Goal: Information Seeking & Learning: Check status

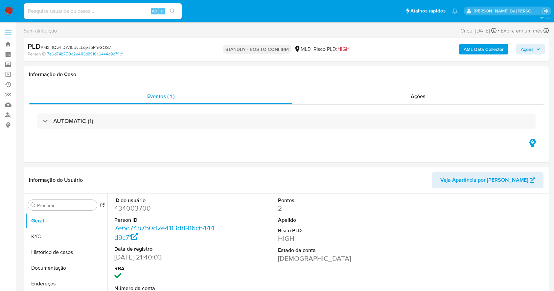
select select "10"
click at [11, 10] on img at bounding box center [8, 11] width 11 height 11
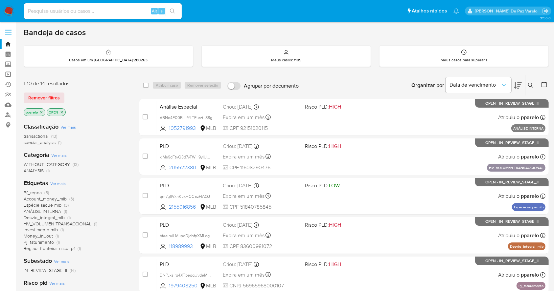
click at [8, 74] on link "Operações em massa" at bounding box center [39, 74] width 78 height 10
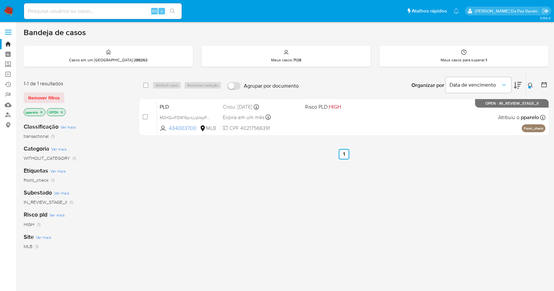
click at [120, 9] on input at bounding box center [103, 11] width 158 height 9
paste input "M2HQwFDW15pvLLqVspPmGQS7"
type input "M2HQwFDW15pvLLqVspPmGQS7"
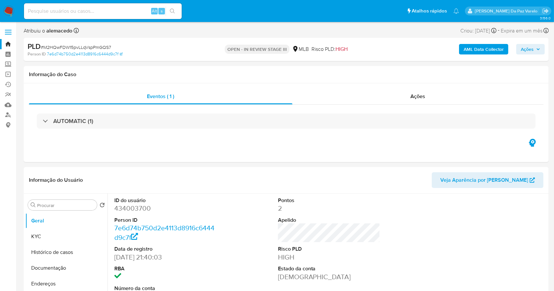
select select "10"
click at [38, 245] on button "Histórico de casos" at bounding box center [63, 253] width 77 height 16
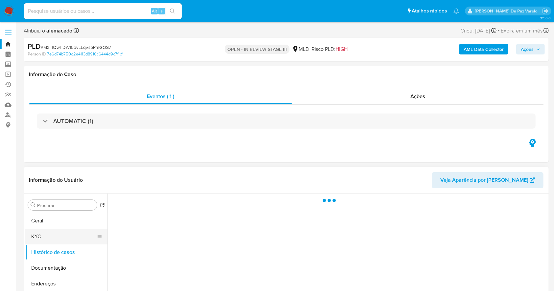
click at [40, 242] on button "KYC" at bounding box center [63, 237] width 77 height 16
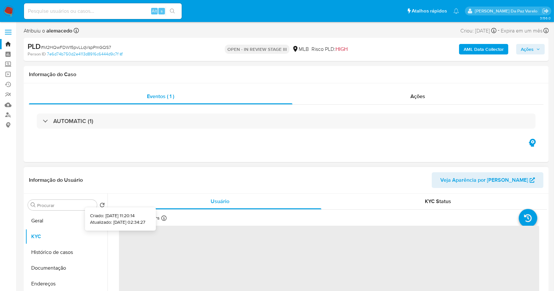
click at [161, 220] on icon at bounding box center [163, 218] width 5 height 5
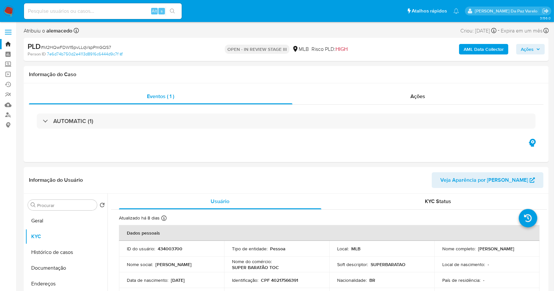
click at [125, 16] on div "Alt s" at bounding box center [103, 11] width 158 height 16
click at [130, 12] on input at bounding box center [103, 11] width 158 height 9
paste input "qrn7tjfIVxnKuxHCCEzFfAQJ"
type input "qrn7tjfIVxnKuxHCCEzFfAQJ"
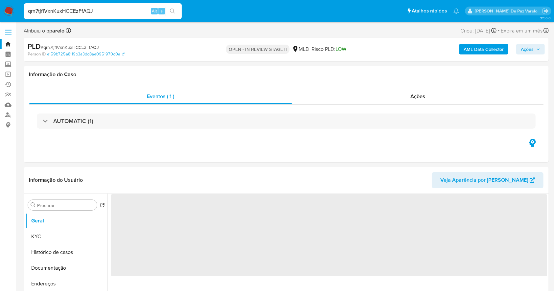
select select "10"
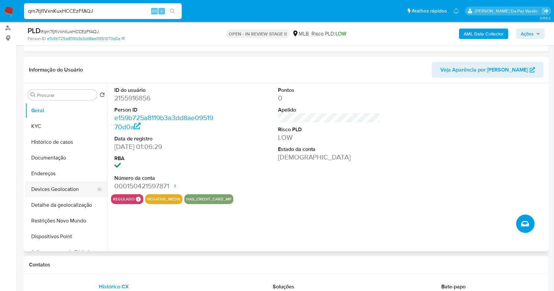
scroll to position [87, 0]
click at [56, 148] on button "Histórico de casos" at bounding box center [63, 142] width 77 height 16
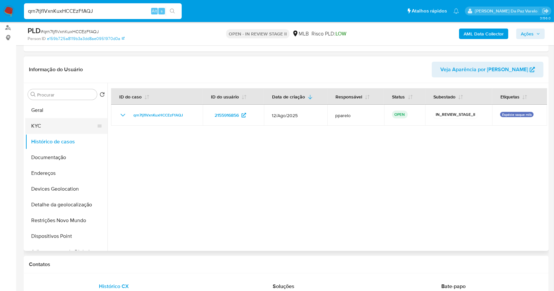
click at [54, 128] on button "KYC" at bounding box center [63, 126] width 77 height 16
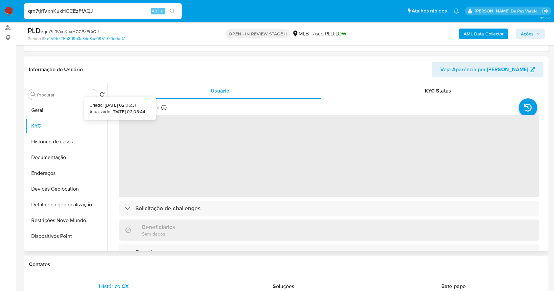
click at [163, 106] on icon at bounding box center [163, 107] width 5 height 5
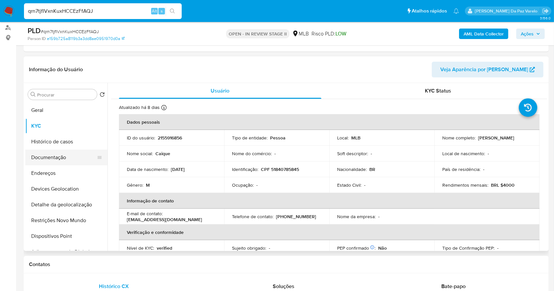
click at [52, 160] on button "Documentação" at bounding box center [63, 158] width 77 height 16
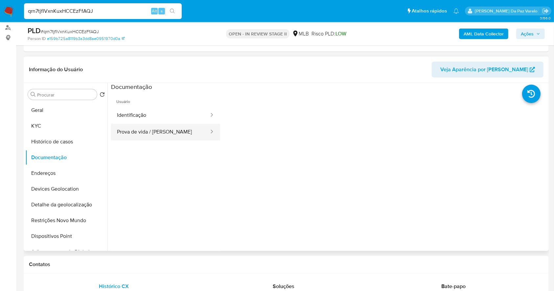
click at [154, 131] on button "Prova de vida / Selfie" at bounding box center [160, 132] width 99 height 17
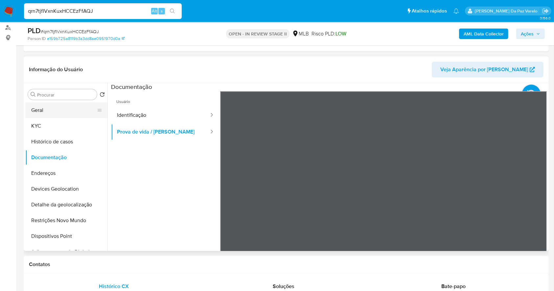
click at [42, 108] on button "Geral" at bounding box center [63, 110] width 77 height 16
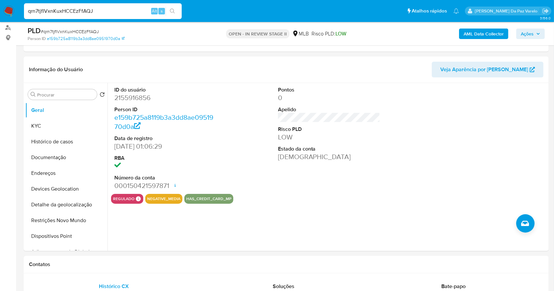
click at [114, 6] on div "qrn7tjfIVxnKuxHCCEzFfAQJ Alt s" at bounding box center [103, 11] width 158 height 16
click at [111, 12] on input "qrn7tjfIVxnKuxHCCEzFfAQJ" at bounding box center [103, 11] width 158 height 9
click at [110, 12] on input "qrn7tjfIVxnKuxHCCEzFfAQJ" at bounding box center [103, 11] width 158 height 9
paste input "wt8fcK72zDnQWBlNnNiw3PS7"
type input "wt8fcK72zDnQWBlNnNiw3PS7"
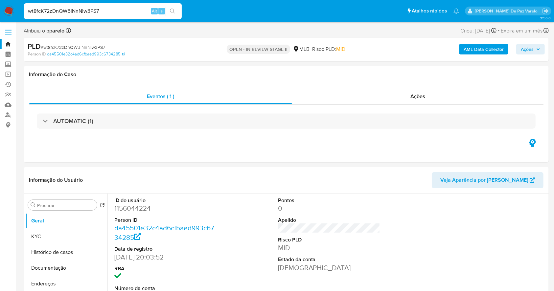
select select "10"
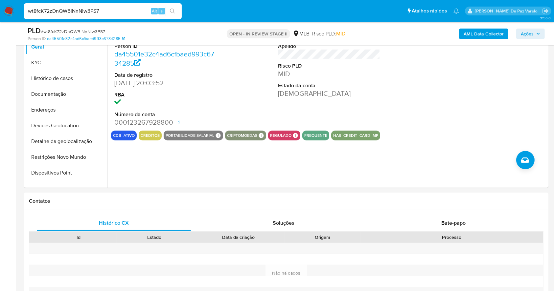
click at [106, 13] on input "wt8fcK72zDnQWBlNnNiw3PS7" at bounding box center [103, 11] width 158 height 9
paste input "shubP4Ci4HLWM4kRmivlMjoR"
type input "shubP4Ci4HLWM4kRmivlMjoR"
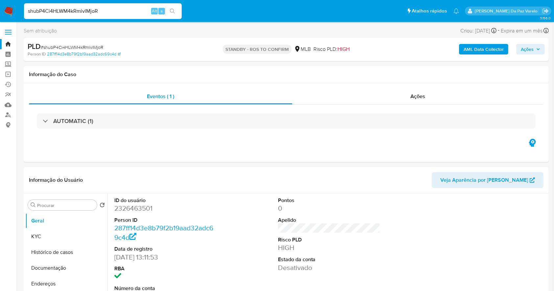
select select "10"
click at [7, 9] on img at bounding box center [8, 11] width 11 height 11
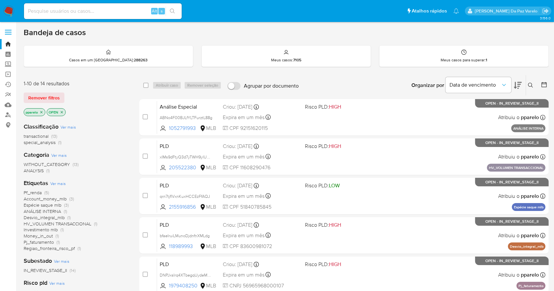
click at [531, 86] on icon at bounding box center [530, 85] width 5 height 5
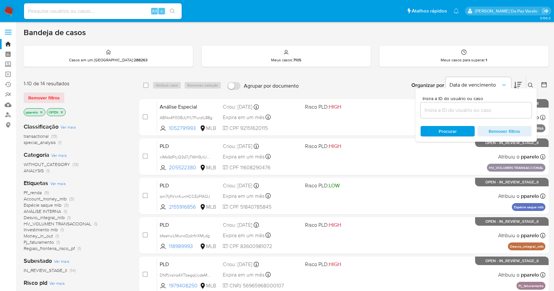
click at [145, 11] on input at bounding box center [103, 11] width 158 height 9
paste input "shubP4Ci4HLWM4kRmivlMjoR"
type input "shubP4Ci4HLWM4kRmivlMjoR"
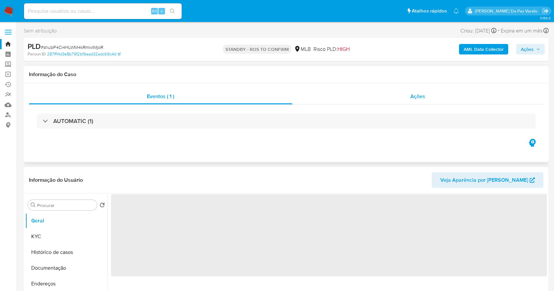
drag, startPoint x: 430, startPoint y: 94, endPoint x: 427, endPoint y: 94, distance: 3.6
click at [429, 94] on div "Ações" at bounding box center [417, 97] width 251 height 16
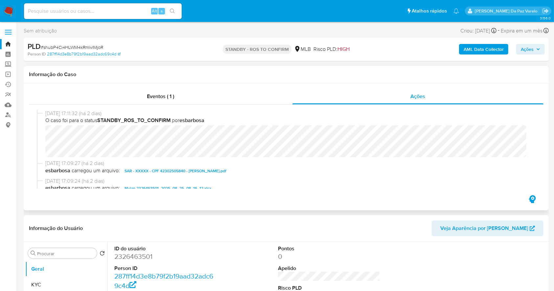
select select "10"
click at [5, 9] on img at bounding box center [8, 11] width 11 height 11
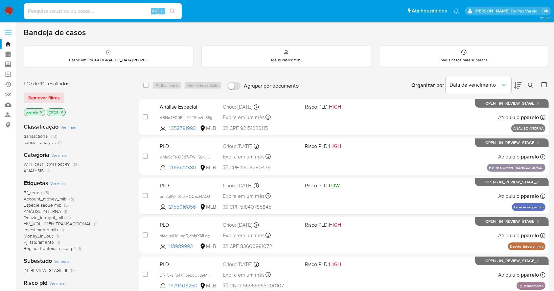
click at [528, 83] on icon at bounding box center [530, 85] width 5 height 5
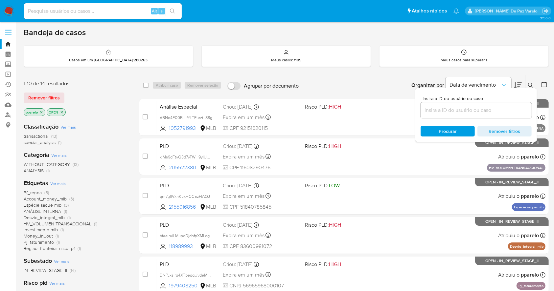
click at [490, 110] on input at bounding box center [475, 110] width 111 height 9
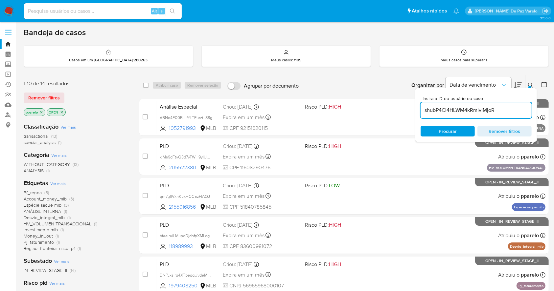
type input "shubP4Ci4HLWM4kRmivlMjoR"
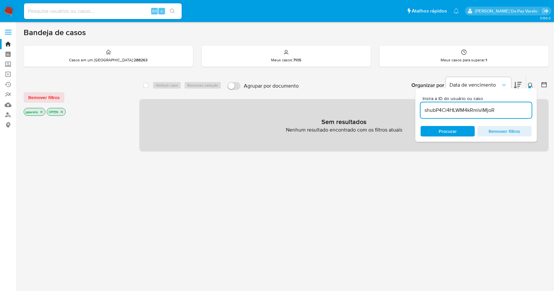
click at [41, 110] on icon "close-filter" at bounding box center [41, 112] width 4 height 4
click at [40, 110] on icon "close-filter" at bounding box center [39, 112] width 4 height 4
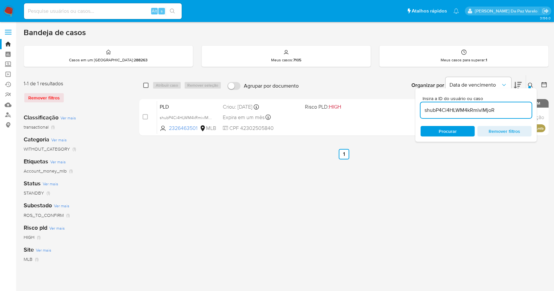
click at [143, 84] on input "checkbox" at bounding box center [145, 85] width 5 height 5
checkbox input "true"
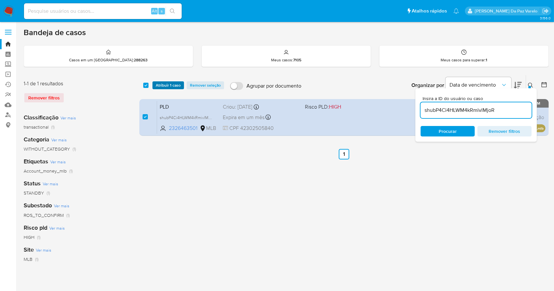
click at [164, 87] on span "Atribuir 1 caso" at bounding box center [168, 85] width 25 height 7
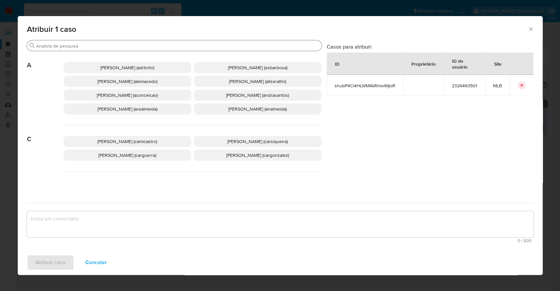
click at [171, 47] on input "Procurar" at bounding box center [177, 46] width 283 height 6
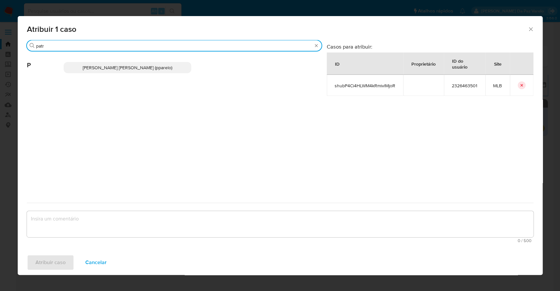
type input "patr"
click at [162, 81] on div "[PERSON_NAME] [PERSON_NAME] (pparelo)" at bounding box center [193, 68] width 258 height 32
click at [162, 72] on p "[PERSON_NAME] [PERSON_NAME] (pparelo)" at bounding box center [128, 67] width 128 height 11
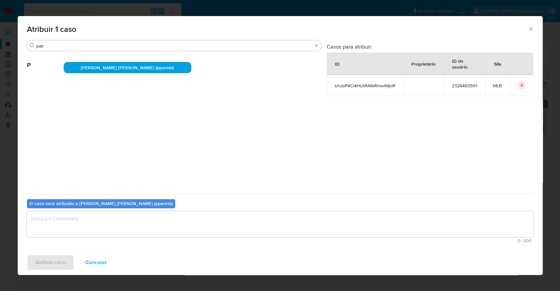
click at [110, 225] on textarea "assign-modal" at bounding box center [280, 224] width 507 height 26
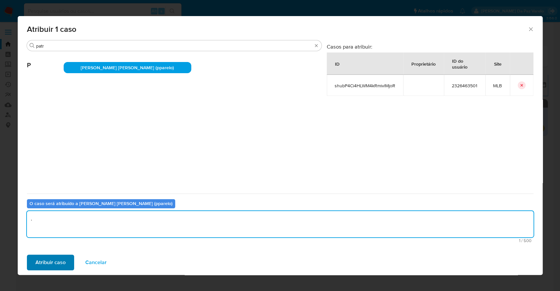
type textarea "."
click at [44, 258] on span "Atribuir caso" at bounding box center [50, 262] width 30 height 14
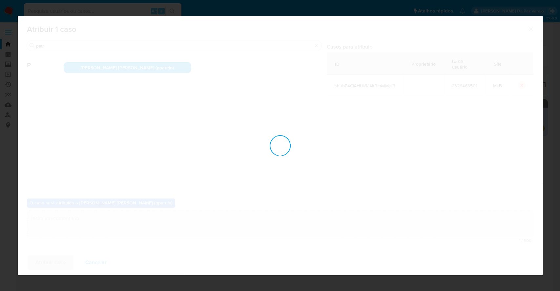
checkbox input "false"
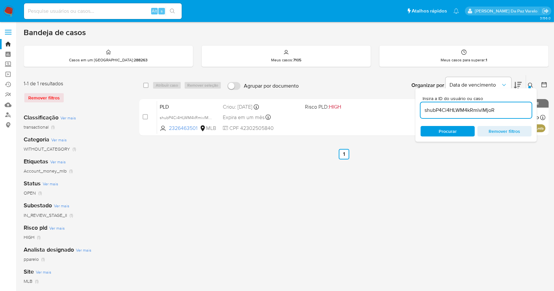
click at [135, 9] on input at bounding box center [103, 11] width 158 height 9
paste input "2326463501"
type input "2326463501"
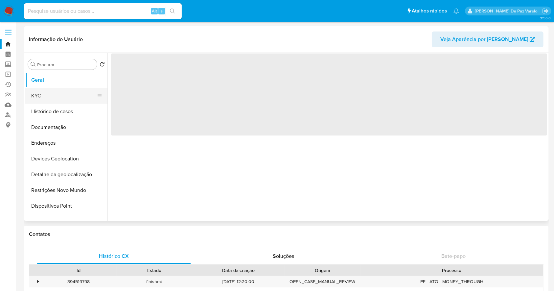
click at [54, 99] on button "KYC" at bounding box center [63, 96] width 77 height 16
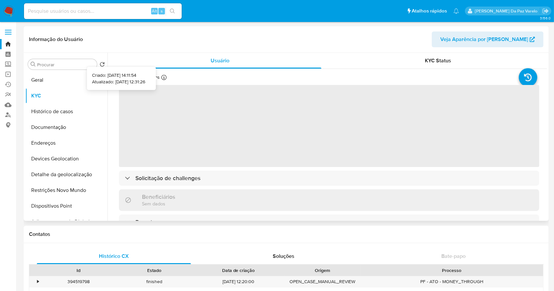
click at [162, 79] on icon at bounding box center [163, 77] width 5 height 5
select select "10"
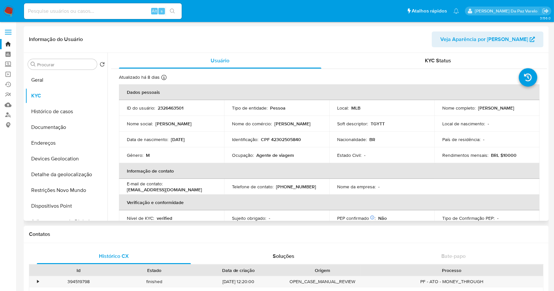
drag, startPoint x: 65, startPoint y: 83, endPoint x: 154, endPoint y: 27, distance: 105.0
click at [66, 83] on button "Geral" at bounding box center [66, 80] width 82 height 16
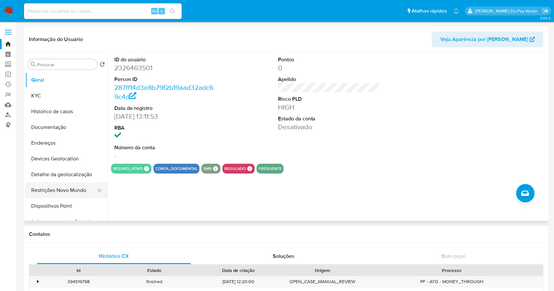
click at [51, 190] on button "Restrições Novo Mundo" at bounding box center [63, 191] width 77 height 16
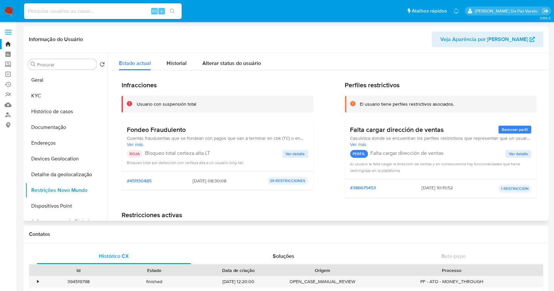
click at [289, 157] on span "Ver detalle" at bounding box center [295, 154] width 19 height 7
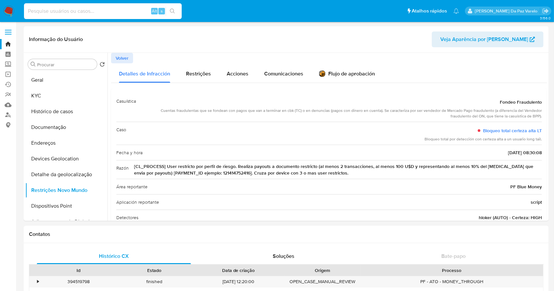
click at [125, 8] on input at bounding box center [103, 11] width 158 height 9
paste input "oiiCAQp9sUioeFUi5DM9MNkA"
type input "oiiCAQp9sUioeFUi5DM9MNkA"
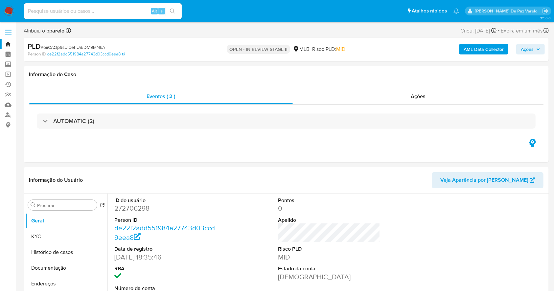
select select "10"
click at [419, 96] on span "Ações" at bounding box center [418, 97] width 15 height 8
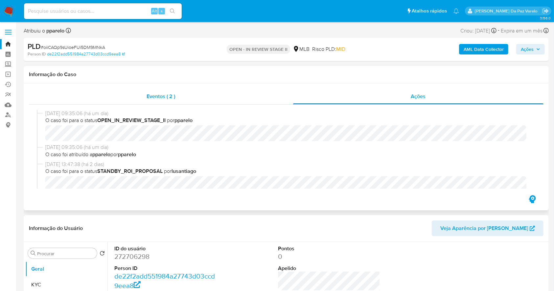
click at [158, 97] on span "Eventos ( 2 )" at bounding box center [161, 97] width 29 height 8
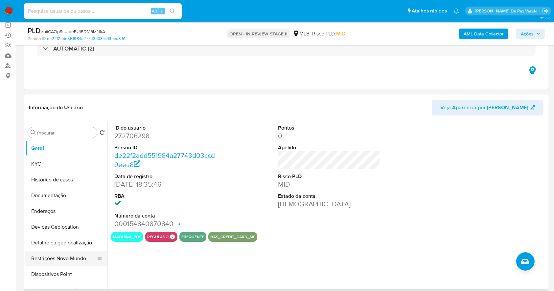
scroll to position [87, 0]
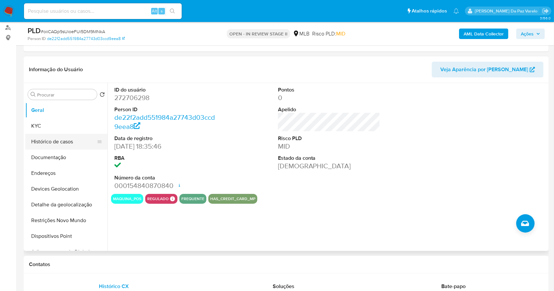
click at [68, 141] on button "Histórico de casos" at bounding box center [63, 142] width 77 height 16
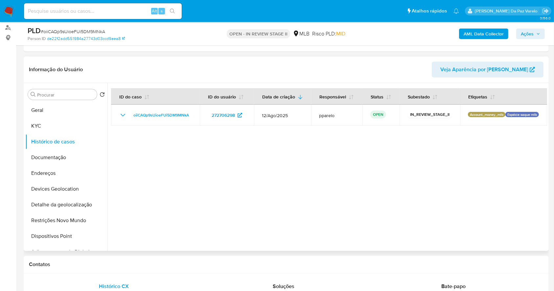
scroll to position [0, 0]
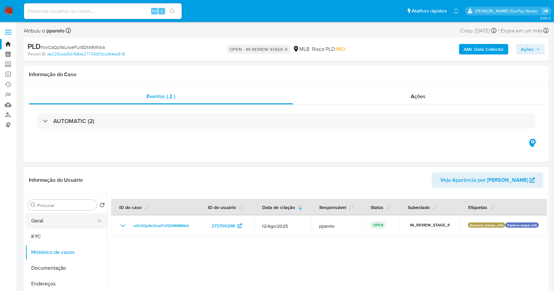
click at [59, 227] on button "Geral" at bounding box center [63, 221] width 77 height 16
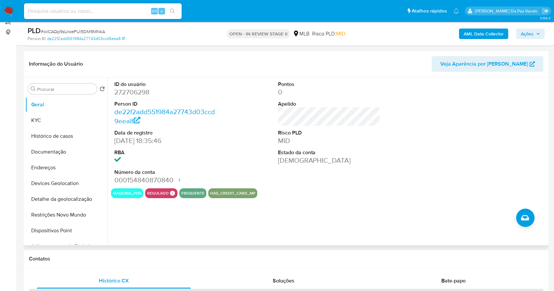
scroll to position [175, 0]
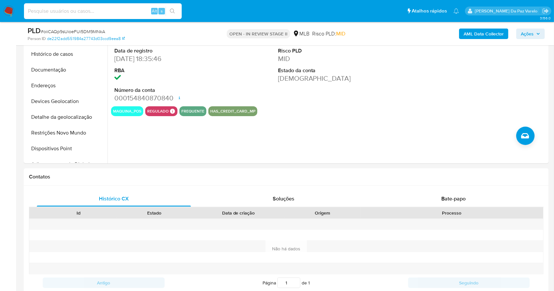
click at [137, 12] on input at bounding box center [103, 11] width 158 height 9
paste input "UPWun3RWQkqv0PGlcwi5El5X"
type input "UPWun3RWQkqv0PGlcwi5El5X"
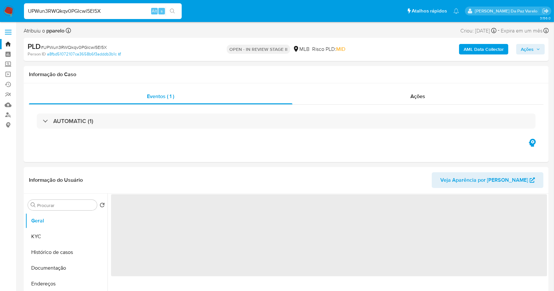
select select "10"
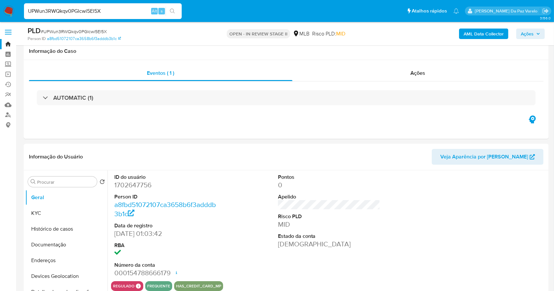
scroll to position [151, 0]
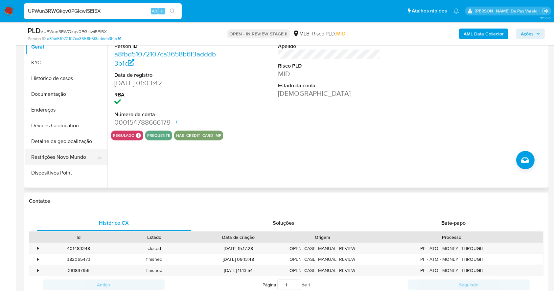
click at [57, 154] on button "Restrições Novo Mundo" at bounding box center [63, 157] width 77 height 16
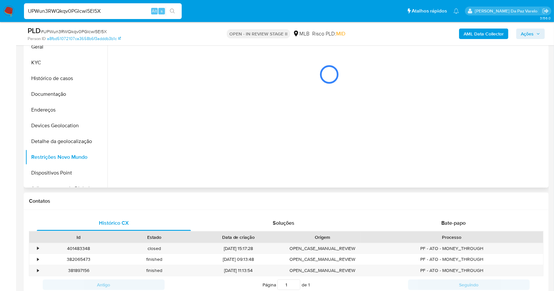
scroll to position [107, 0]
